Goal: Find specific page/section

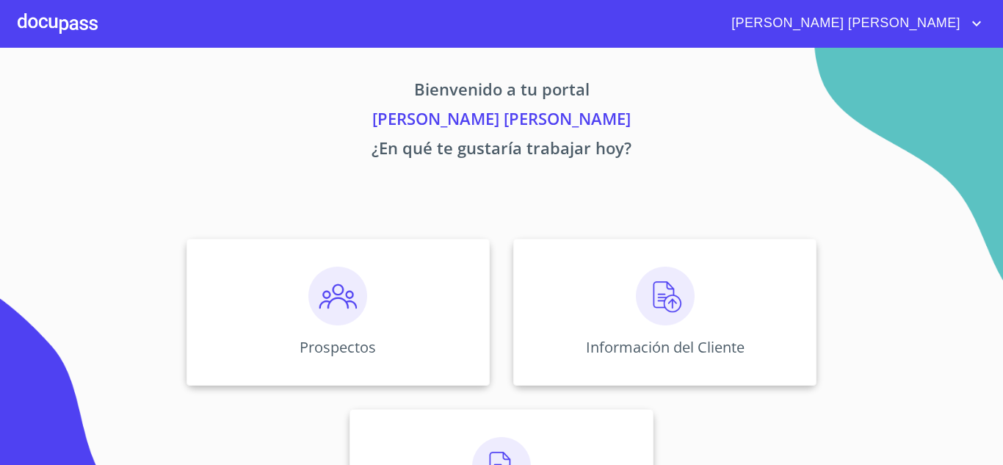
click at [99, 27] on div "[PERSON_NAME] [PERSON_NAME]" at bounding box center [542, 23] width 888 height 23
click at [343, 282] on img at bounding box center [337, 296] width 59 height 59
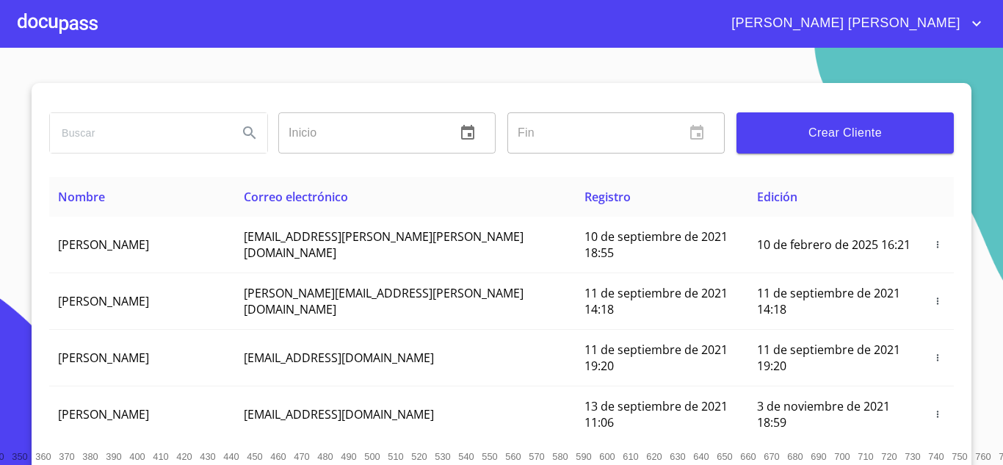
click at [84, 131] on input "search" at bounding box center [138, 133] width 176 height 40
type input "[PERSON_NAME] [PERSON_NAME]"
click at [253, 128] on button "Search" at bounding box center [249, 132] width 35 height 35
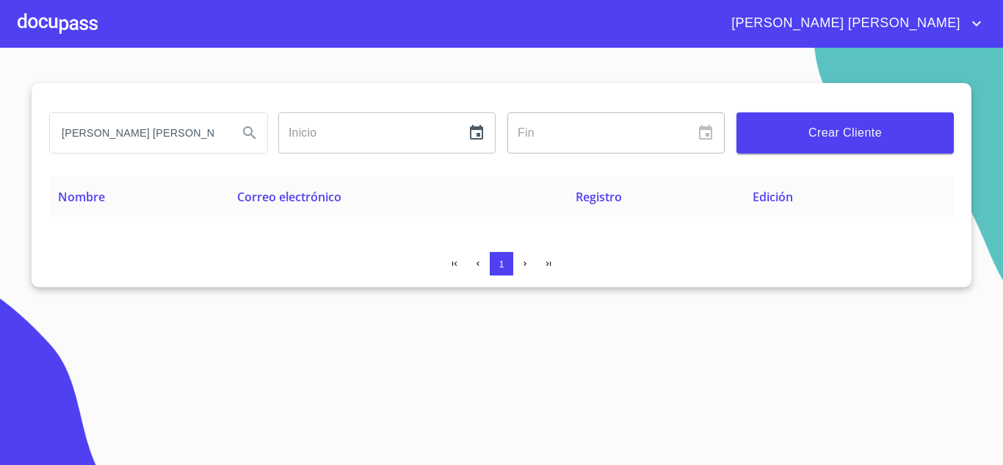
click at [979, 19] on icon "account of current user" at bounding box center [977, 24] width 18 height 18
click at [968, 31] on li "Salir" at bounding box center [962, 31] width 48 height 26
